Goal: Go to known website: Access a specific website the user already knows

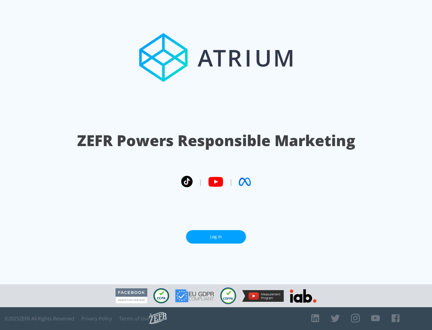
click at [216, 237] on link "Log In" at bounding box center [216, 237] width 60 height 14
